Goal: Task Accomplishment & Management: Use online tool/utility

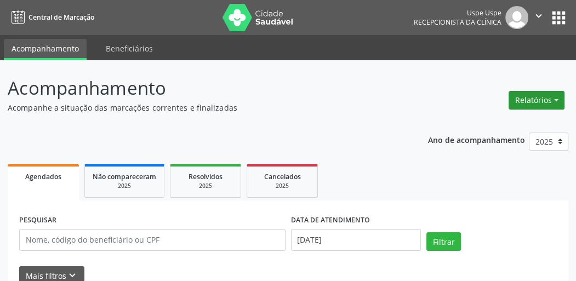
click at [540, 106] on button "Relatórios" at bounding box center [537, 100] width 56 height 19
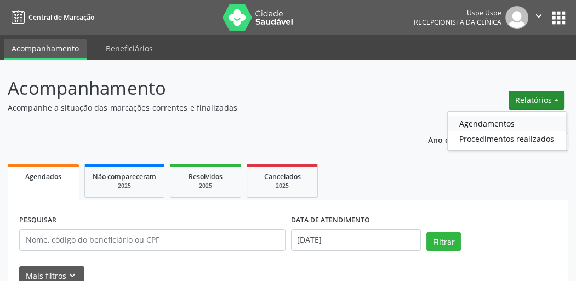
click at [508, 125] on link "Agendamentos" at bounding box center [507, 123] width 118 height 15
select select "8"
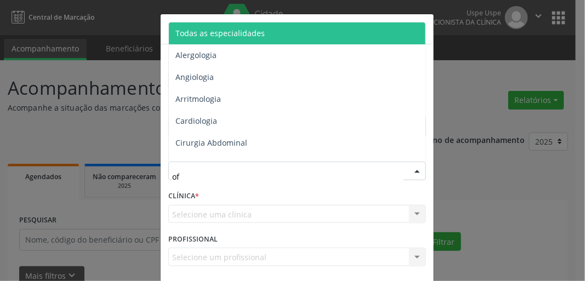
type input "oft"
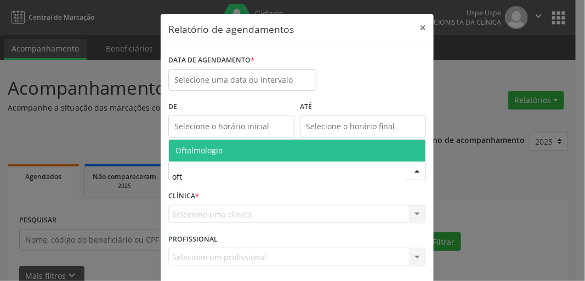
click at [206, 150] on span "Oftalmologia" at bounding box center [198, 150] width 47 height 10
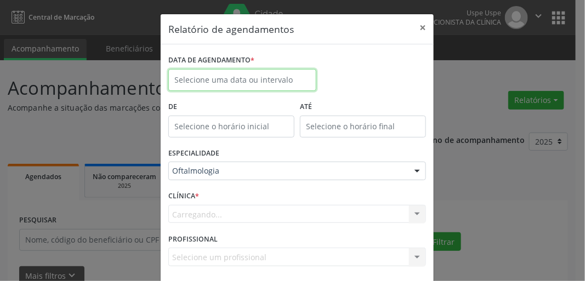
click at [223, 69] on input "text" at bounding box center [242, 80] width 148 height 22
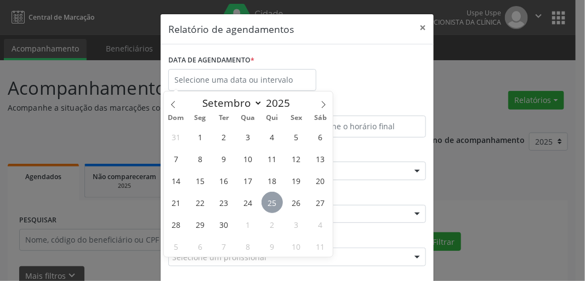
click at [276, 205] on span "25" at bounding box center [271, 202] width 21 height 21
type input "[DATE]"
drag, startPoint x: 274, startPoint y: 202, endPoint x: 280, endPoint y: 202, distance: 6.0
click at [274, 202] on span "25" at bounding box center [271, 202] width 21 height 21
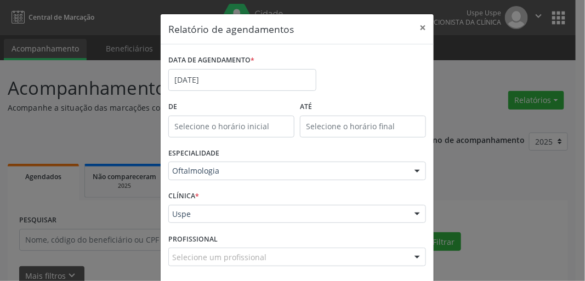
scroll to position [48, 0]
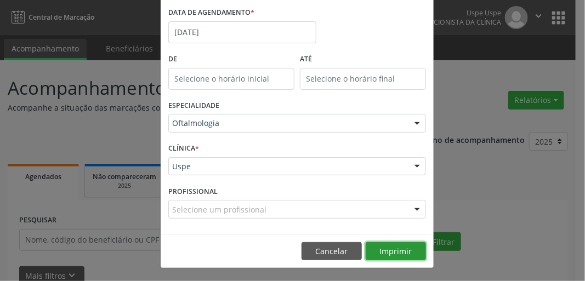
click at [389, 242] on button "Imprimir" at bounding box center [396, 251] width 60 height 19
